Goal: Task Accomplishment & Management: Manage account settings

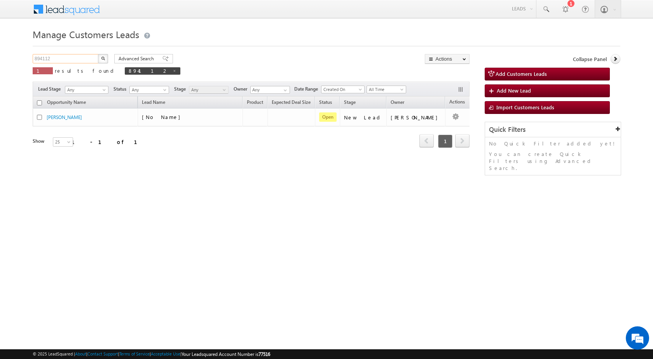
click at [68, 56] on input "894112" at bounding box center [66, 58] width 66 height 9
paste input "905754"
type input "905754"
click at [102, 57] on img "button" at bounding box center [103, 58] width 4 height 4
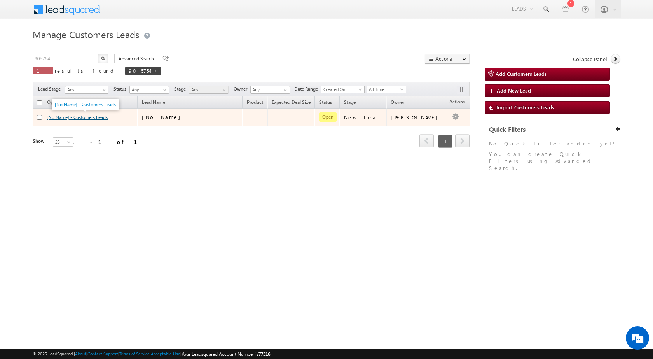
click at [88, 118] on link "[No Name] - Customers Leads" at bounding box center [77, 117] width 61 height 6
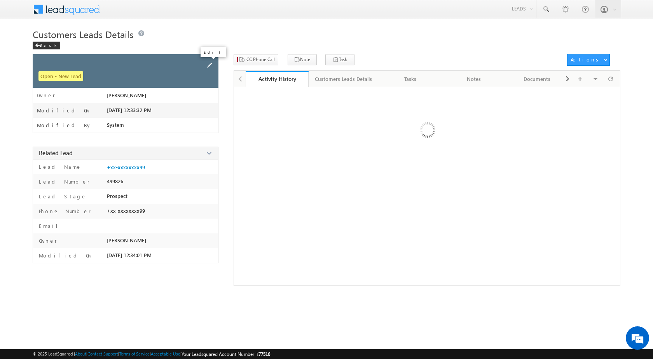
click at [206, 63] on span at bounding box center [209, 65] width 9 height 9
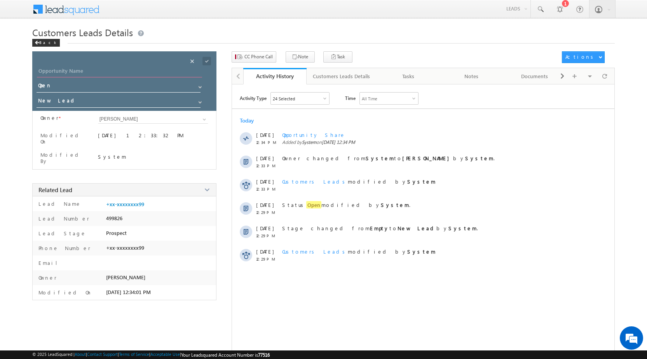
click at [148, 69] on input "Opportunity Name" at bounding box center [119, 71] width 165 height 11
paste input "[GEOGRAPHIC_DATA]"
type input "[GEOGRAPHIC_DATA]"
click at [203, 58] on span at bounding box center [207, 61] width 9 height 9
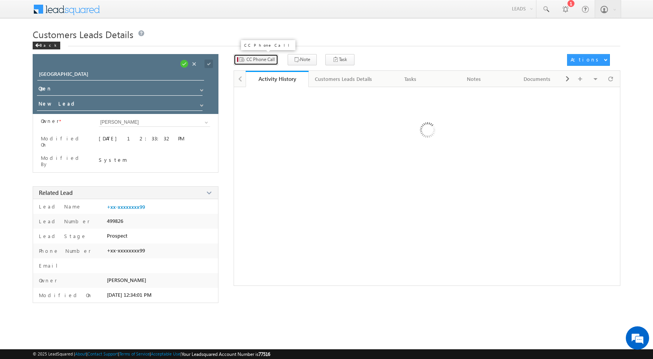
click at [247, 58] on span "CC Phone Call" at bounding box center [261, 59] width 28 height 7
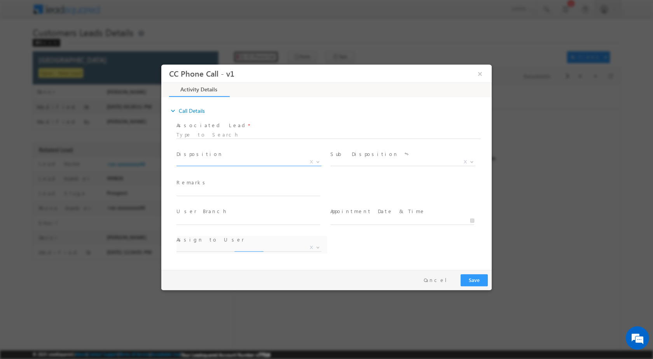
select select "[EMAIL_ADDRESS][PERSON_NAME][DOMAIN_NAME]"
click at [312, 162] on span "X" at bounding box center [311, 161] width 3 height 7
click at [315, 161] on span at bounding box center [317, 161] width 8 height 10
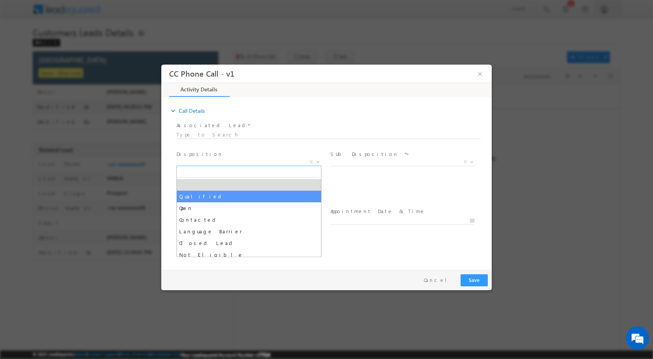
select select "Qualified"
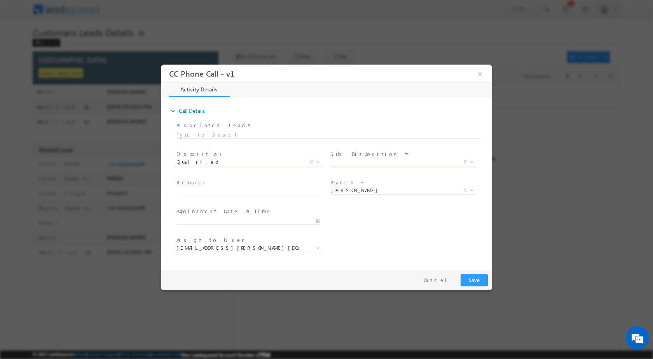
click at [474, 161] on b at bounding box center [472, 161] width 5 height 3
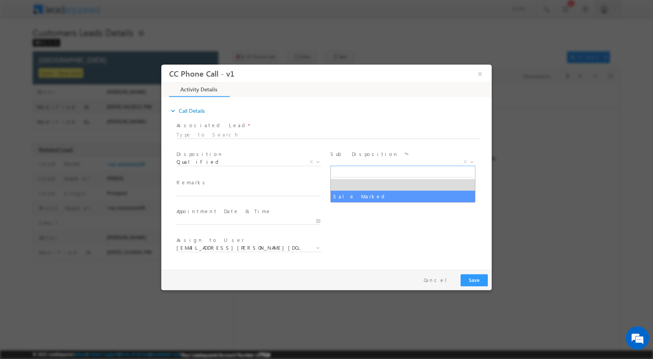
drag, startPoint x: 379, startPoint y: 191, endPoint x: 202, endPoint y: 72, distance: 213.6
select select "Sale Marked"
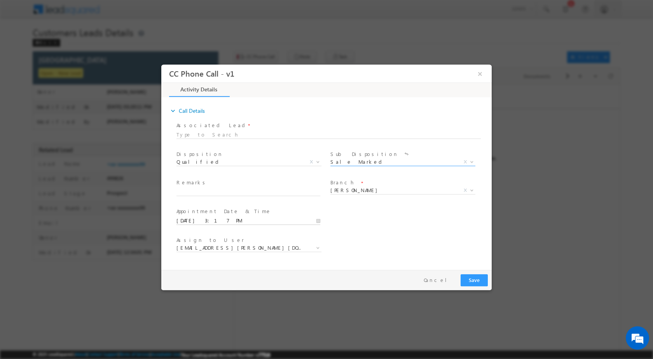
click at [315, 220] on input "[DATE] 3:17 PM" at bounding box center [249, 221] width 144 height 8
type input "[DATE] 3:17 PM"
type input "11"
type input "[DATE] 11:17 PM"
click at [229, 209] on input "17" at bounding box center [226, 210] width 32 height 5
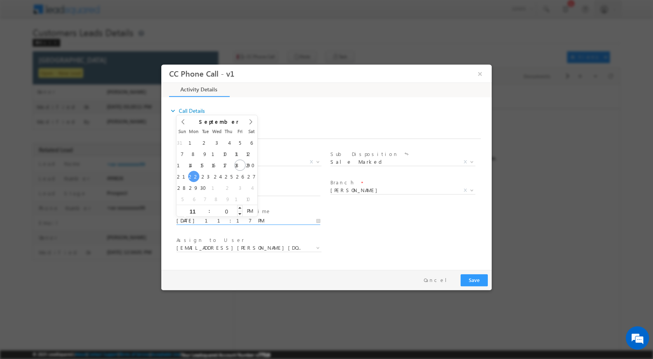
type input "00"
type input "[DATE] 11:00 AM"
click at [247, 206] on span "PM" at bounding box center [250, 211] width 14 height 12
click at [377, 229] on div "User Branch * Appointment Date & Time * [DATE] 11:00 AM" at bounding box center [333, 219] width 317 height 29
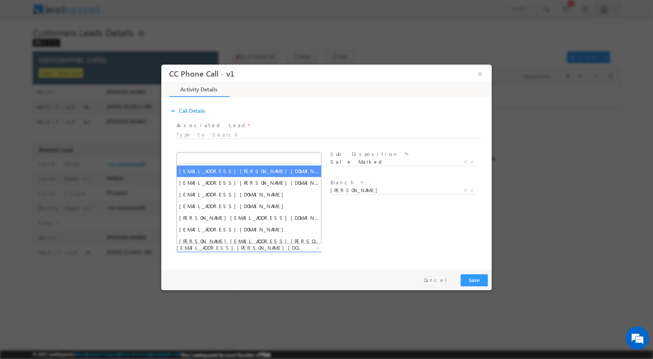
click at [318, 246] on b at bounding box center [318, 247] width 5 height 3
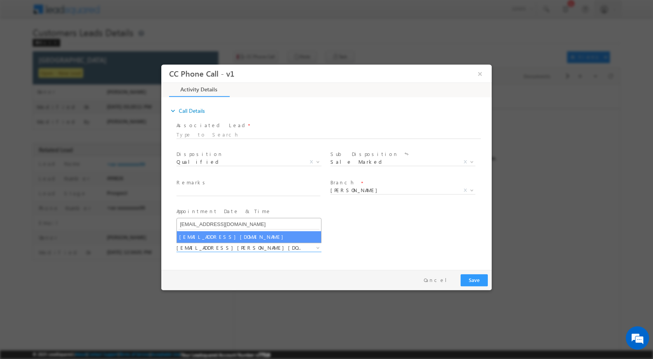
type input "[EMAIL_ADDRESS][DOMAIN_NAME]"
select select "[EMAIL_ADDRESS][DOMAIN_NAME]"
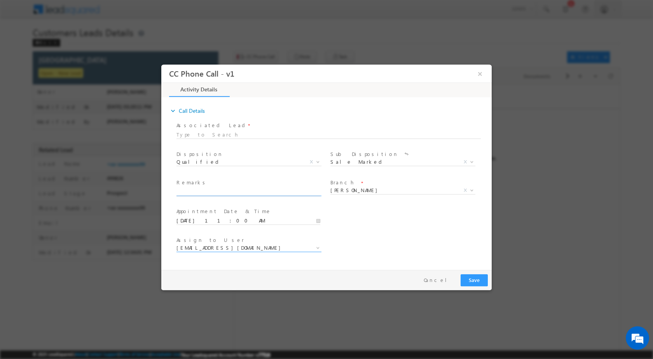
click at [237, 189] on input "text" at bounding box center [249, 192] width 144 height 8
paste input "19/09-Customer name is DINEAH NAGAR Customer age is [DEMOGRAPHIC_DATA] yrs loan…"
type input "19/09-Customer name is DINEAH NAGAR Customer age is [DEMOGRAPHIC_DATA] yrs loan…"
click at [478, 276] on button "Save" at bounding box center [474, 280] width 27 height 12
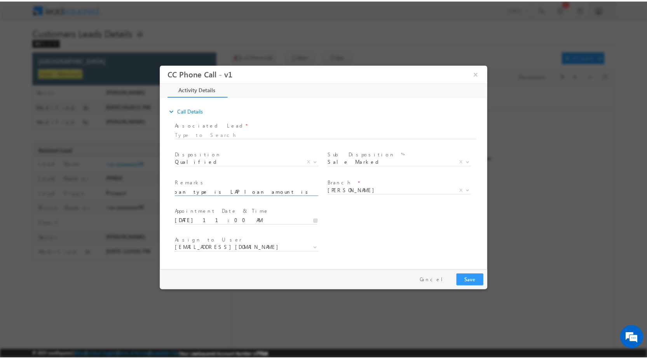
scroll to position [0, 0]
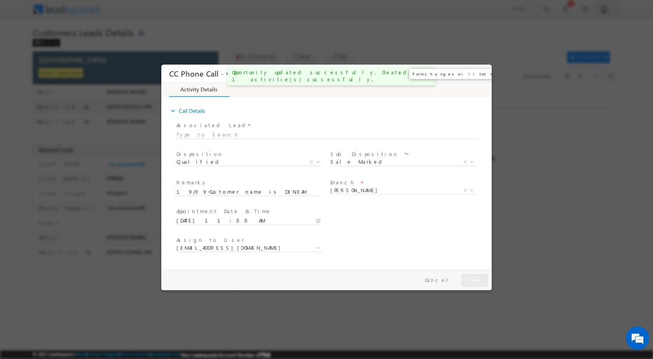
click at [478, 74] on button "×" at bounding box center [480, 73] width 13 height 14
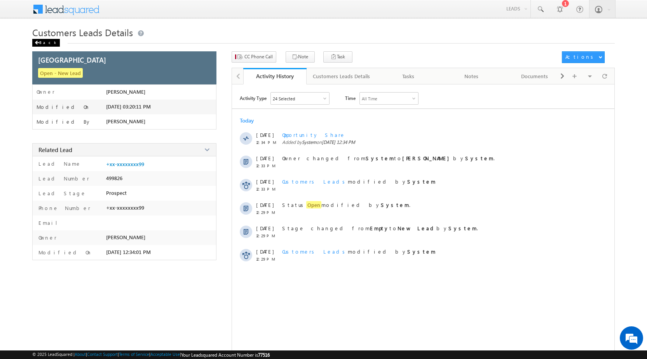
click at [46, 42] on div "Back" at bounding box center [46, 43] width 28 height 8
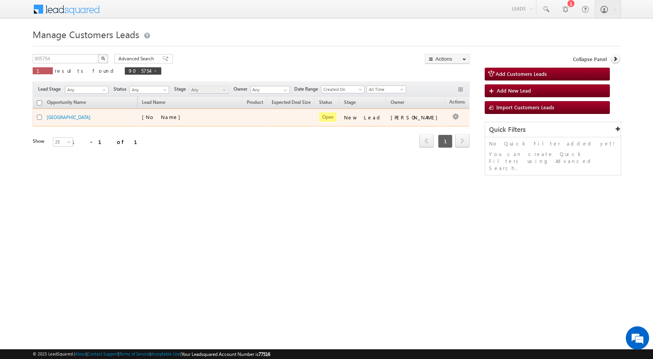
click at [448, 114] on td "Edit Change Owner Change Stage Add Activity Add Task Delete" at bounding box center [461, 117] width 32 height 18
click at [434, 124] on link "Edit" at bounding box center [440, 126] width 39 height 9
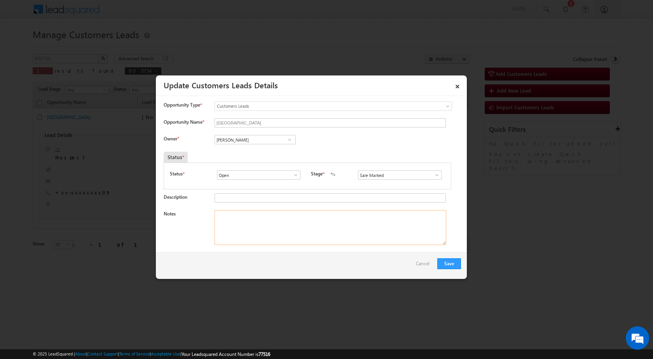
click at [297, 217] on textarea "Notes" at bounding box center [331, 227] width 232 height 35
paste textarea "19/09-Customer name is DINEAH NAGAR Customer age is 30 yrs loan type is LAP loa…"
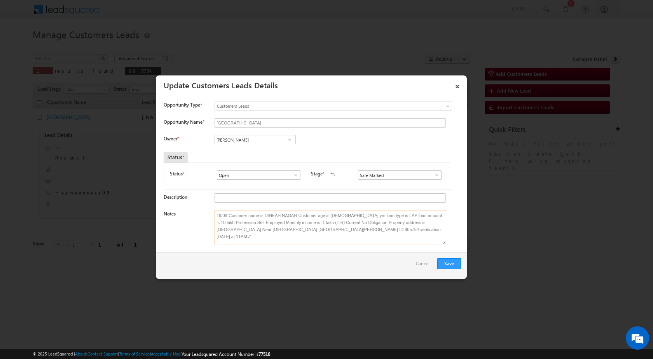
type textarea "19/09-Customer name is DINEAH NAGAR Customer age is 30 yrs loan type is LAP loa…"
click at [286, 140] on span at bounding box center [290, 139] width 8 height 6
paste input "[EMAIL_ADDRESS][DOMAIN_NAME]"
click at [262, 157] on span "[EMAIL_ADDRESS][DOMAIN_NAME]" at bounding box center [253, 155] width 70 height 6
type input "Gaurav Kumar"
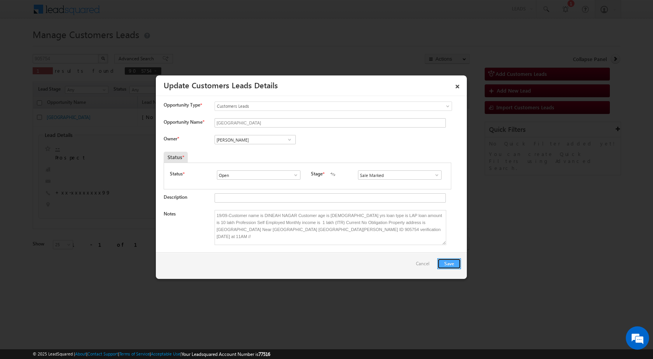
click at [453, 265] on button "Save" at bounding box center [449, 263] width 24 height 11
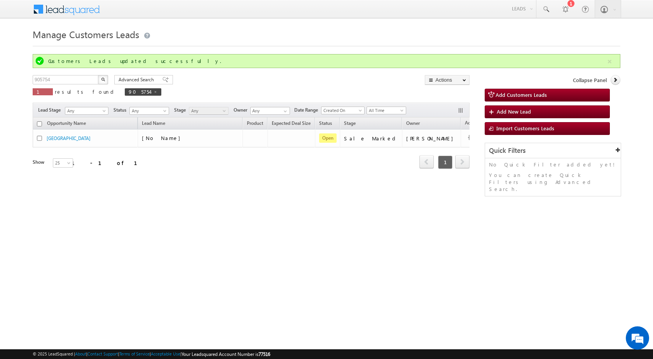
click at [401, 240] on html "Menu Rubi Yadav sitar a7@ks erve." at bounding box center [326, 120] width 653 height 240
